Goal: Find specific page/section: Find specific page/section

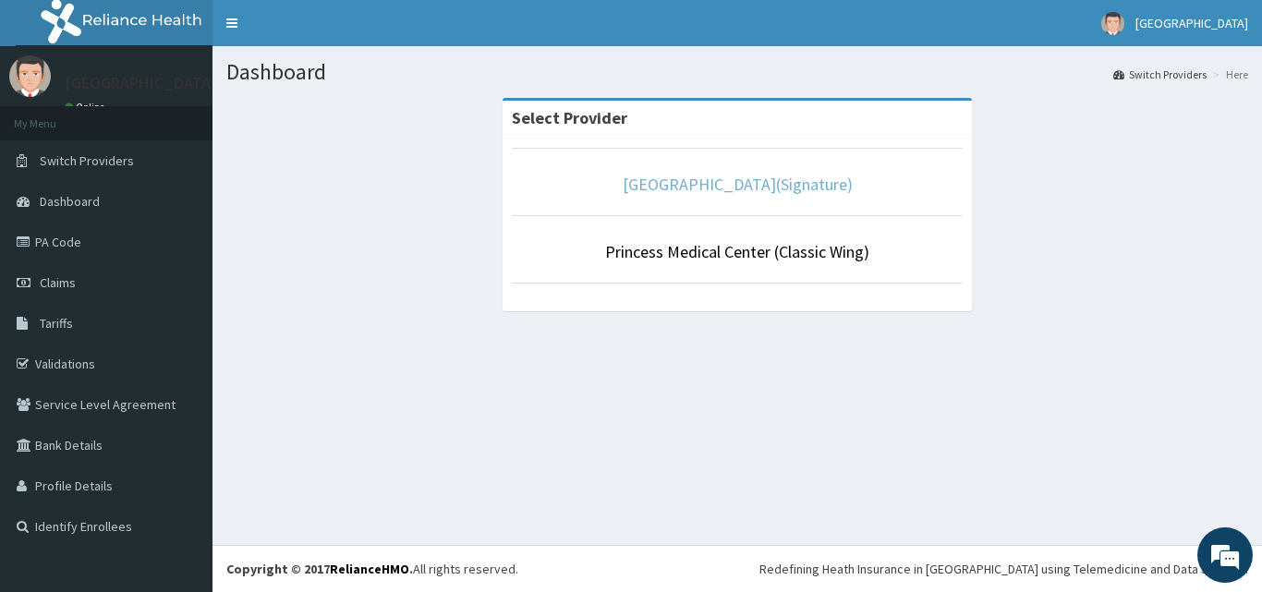
click at [765, 188] on link "[GEOGRAPHIC_DATA](Signature)" at bounding box center [737, 184] width 230 height 21
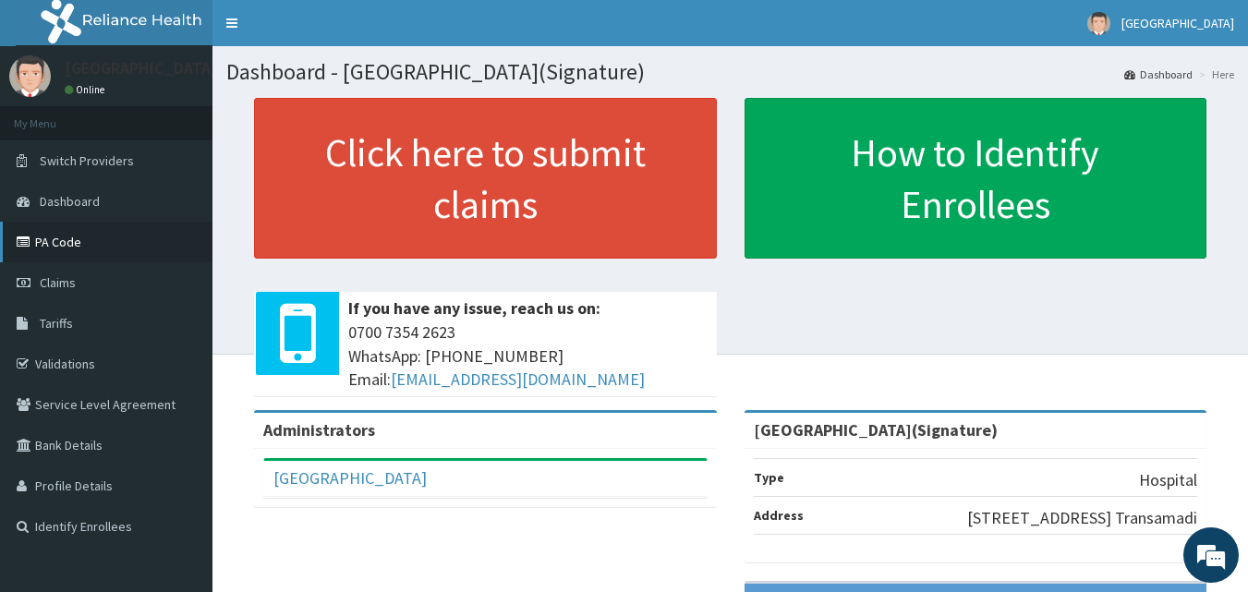
click at [98, 242] on link "PA Code" at bounding box center [106, 242] width 212 height 41
